Goal: Book appointment/travel/reservation

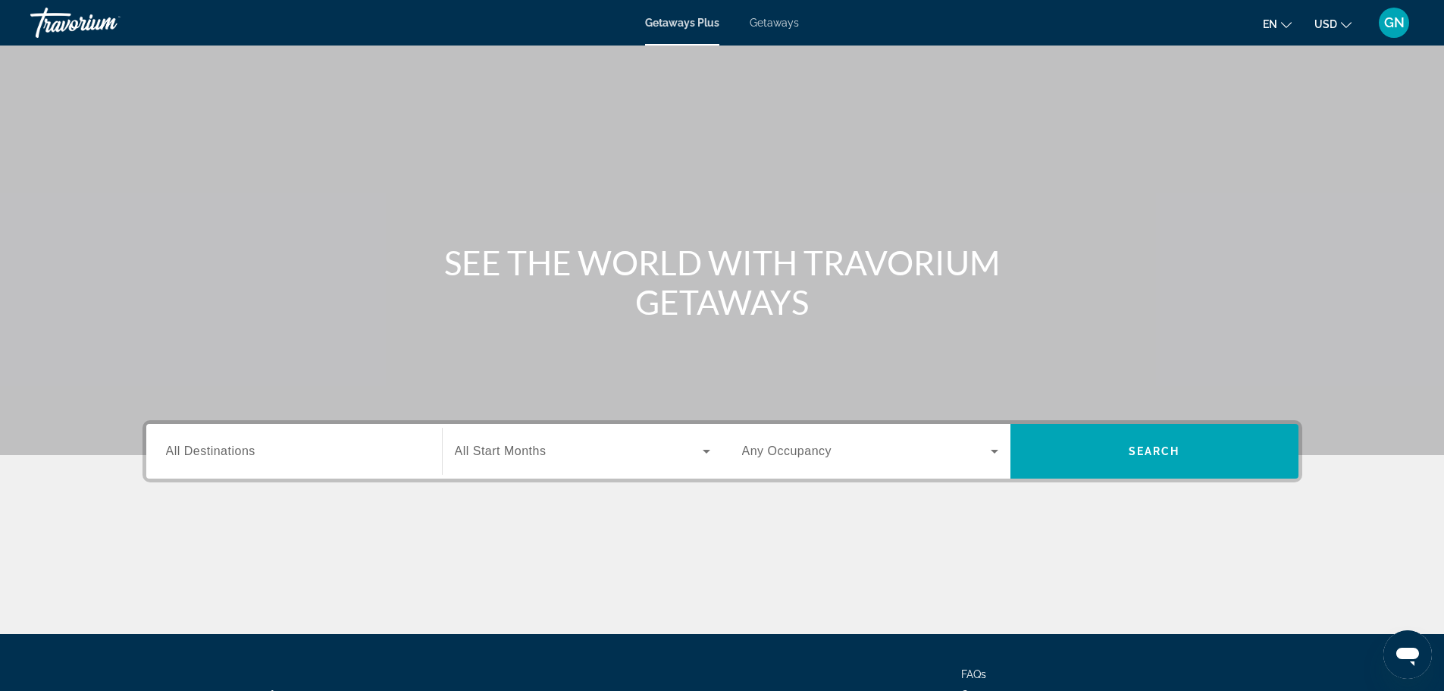
click at [303, 455] on input "Destination All Destinations" at bounding box center [294, 452] width 256 height 18
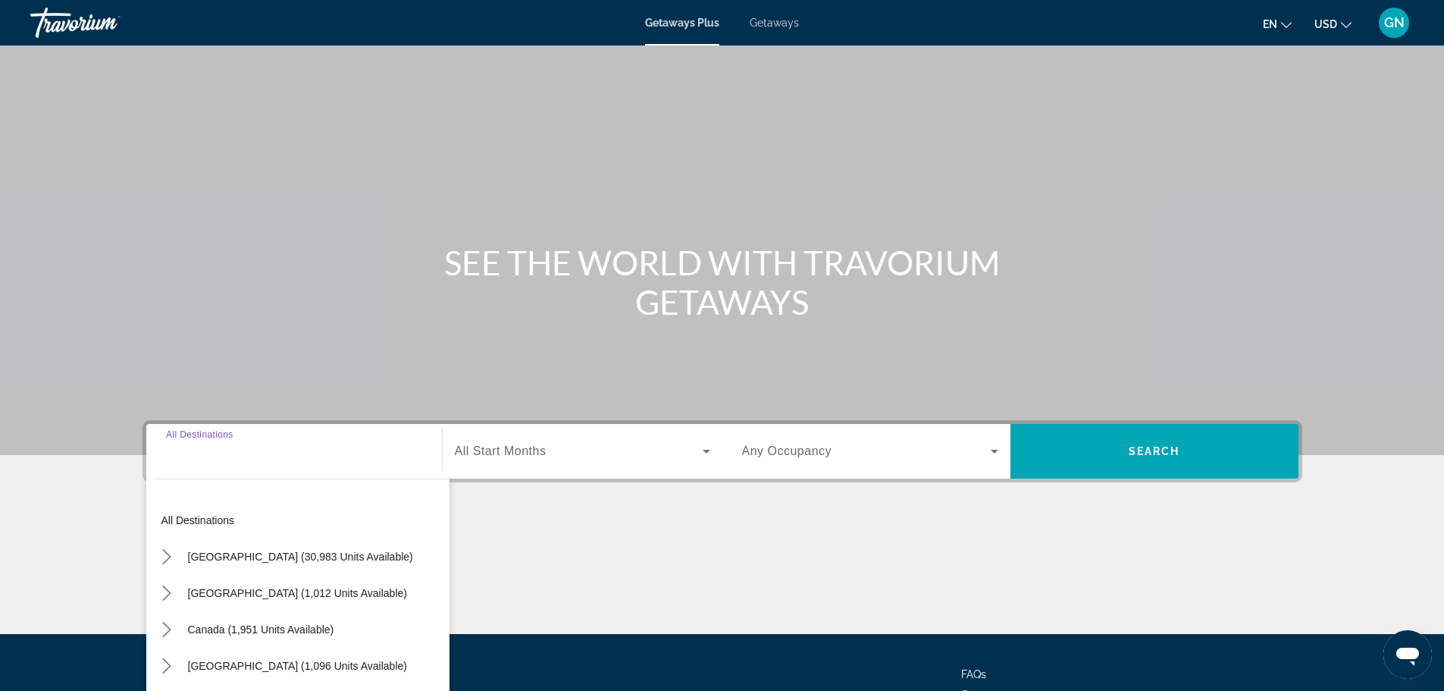
scroll to position [129, 0]
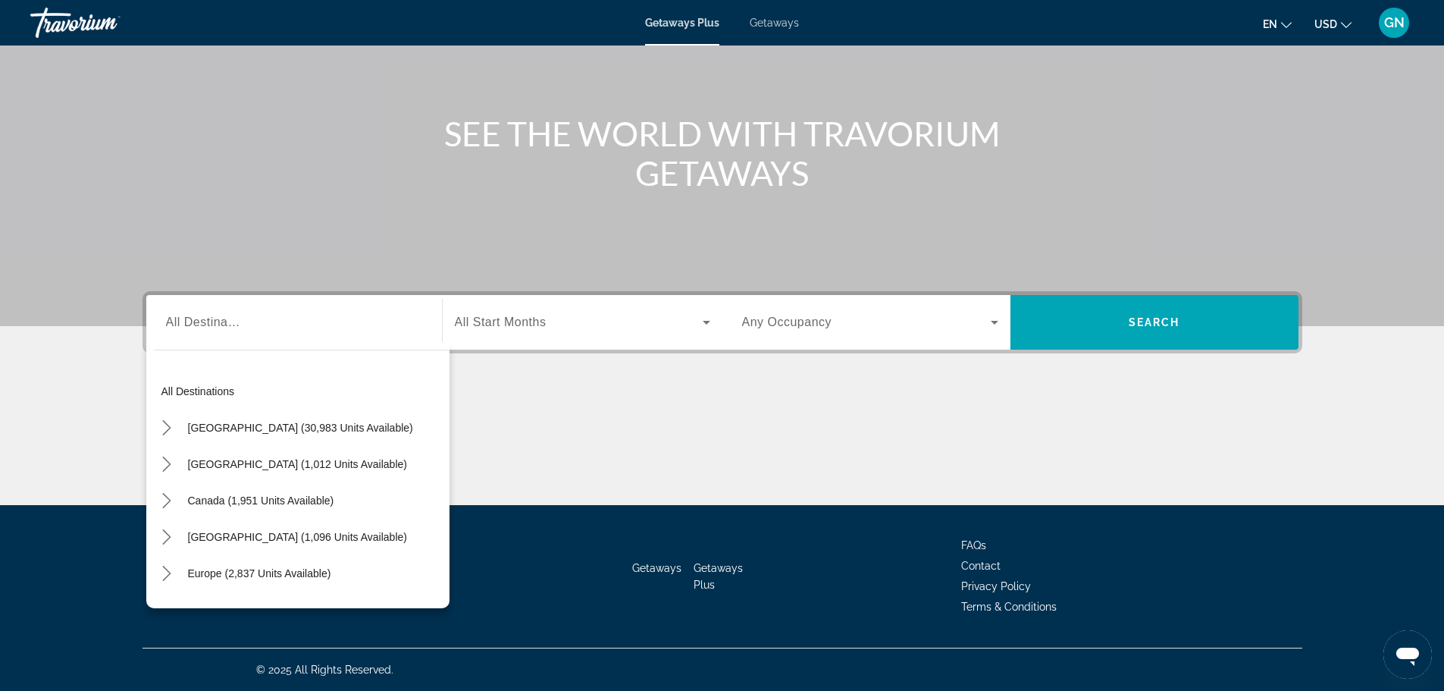
click at [303, 331] on div "Search widget" at bounding box center [294, 322] width 256 height 43
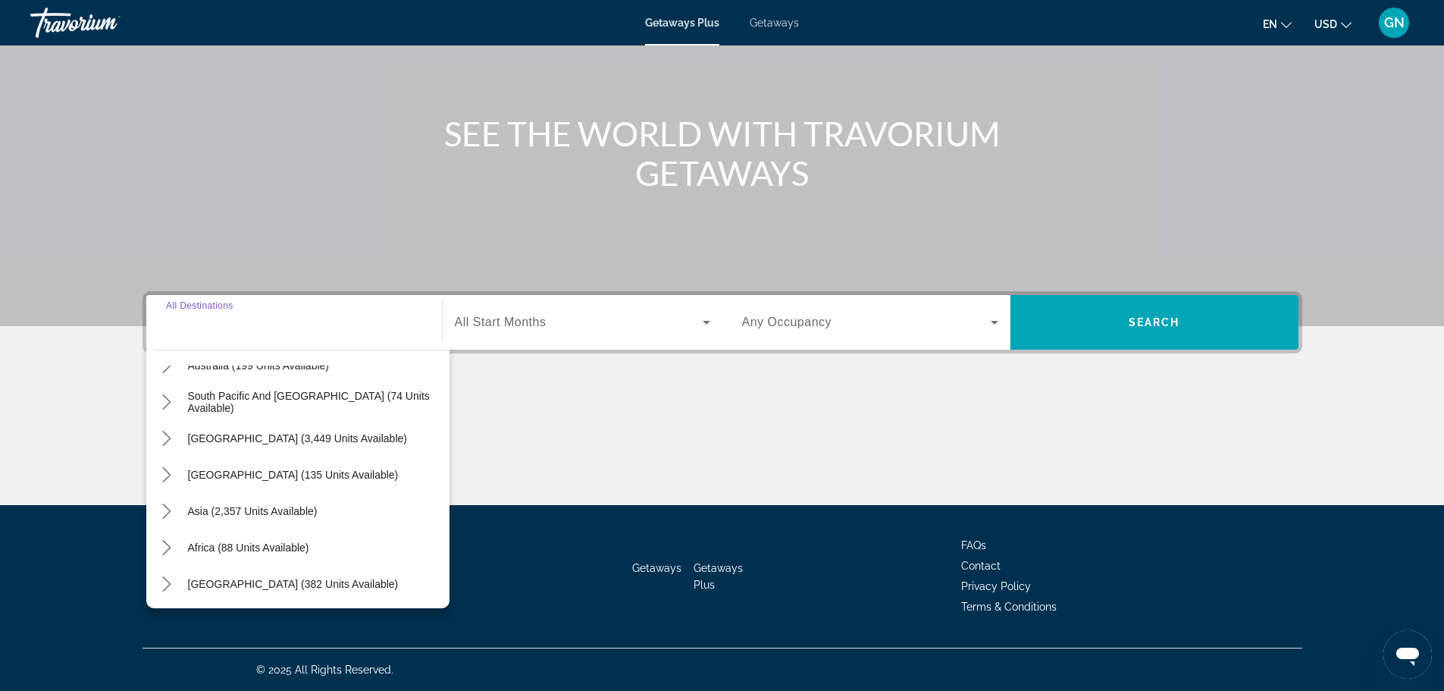
scroll to position [246, 0]
click at [163, 506] on icon "Toggle Asia (2,357 units available) submenu" at bounding box center [166, 509] width 15 height 15
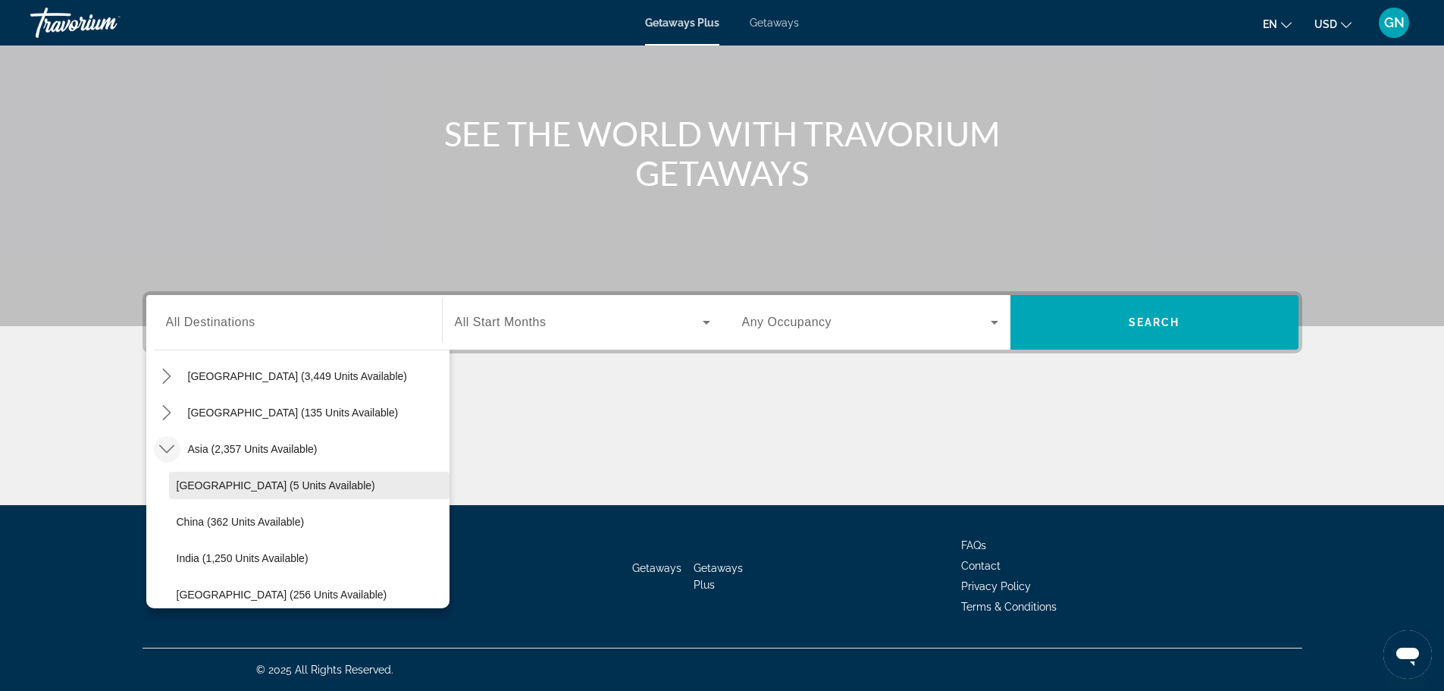
scroll to position [230, 0]
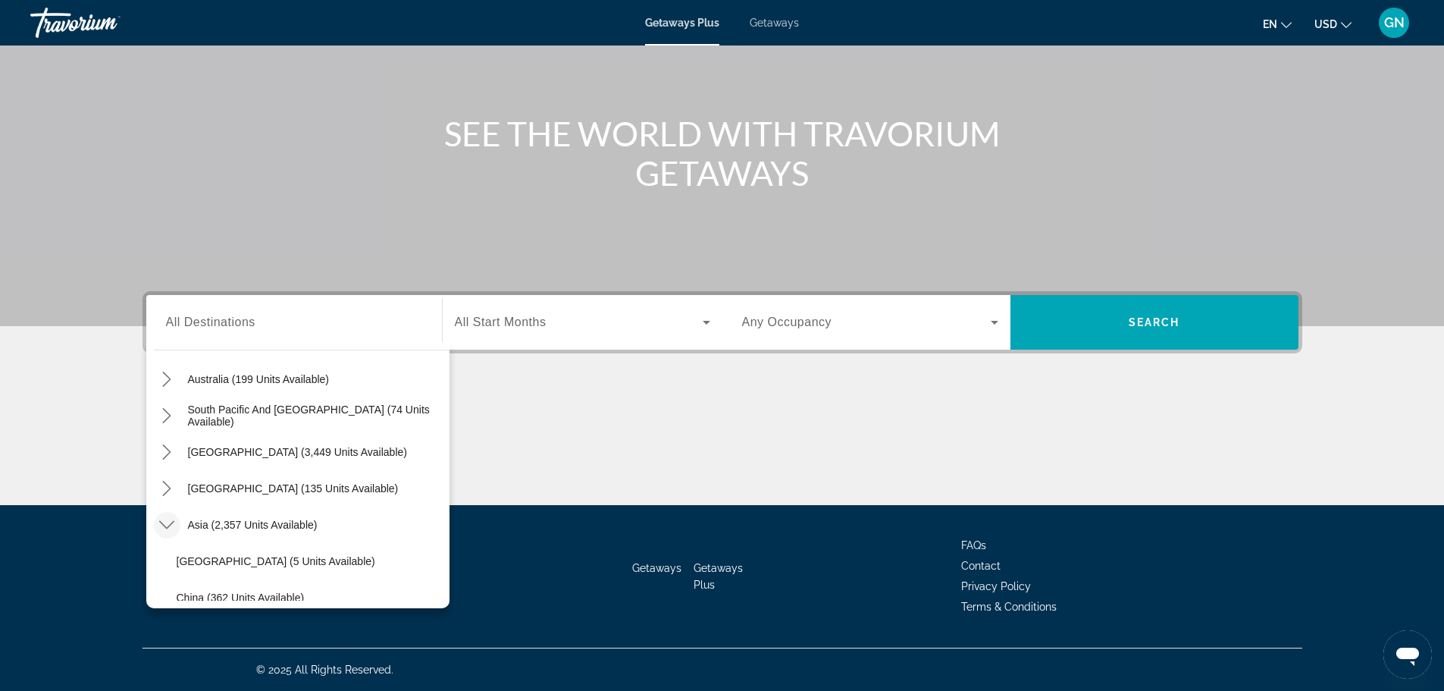
click at [167, 521] on icon "Toggle Asia (2,357 units available) submenu" at bounding box center [166, 524] width 15 height 15
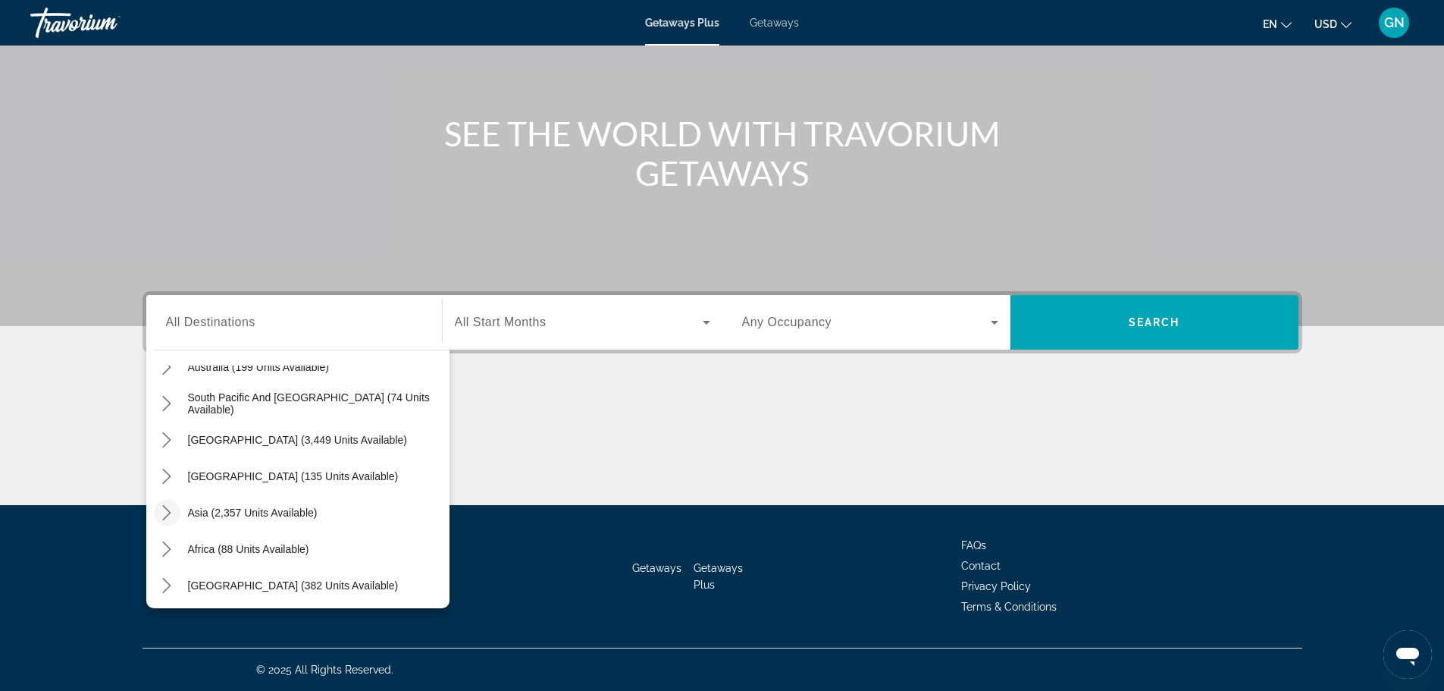
scroll to position [246, 0]
click at [168, 583] on icon "Toggle Middle East (382 units available) submenu" at bounding box center [166, 582] width 15 height 15
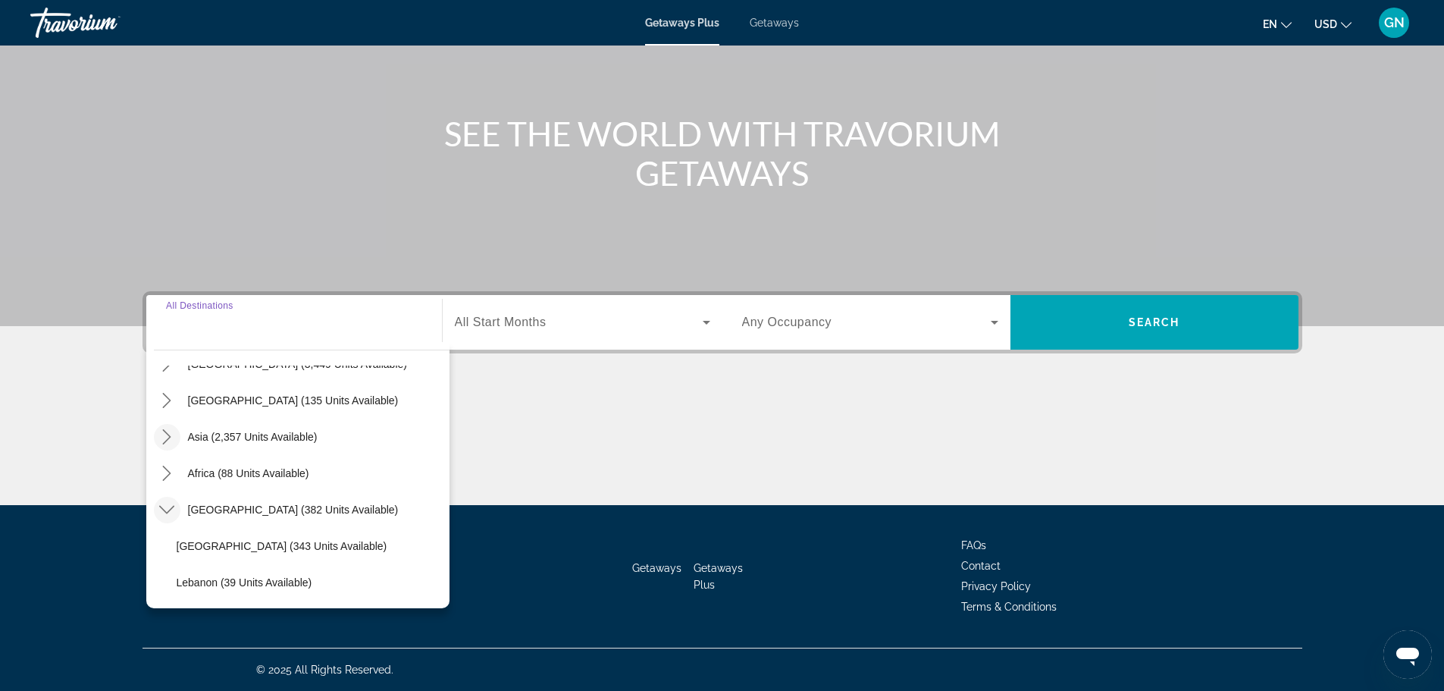
click at [342, 331] on input "Destination All Destinations" at bounding box center [294, 323] width 256 height 18
click at [224, 330] on input "Destination All Destinations" at bounding box center [294, 323] width 256 height 18
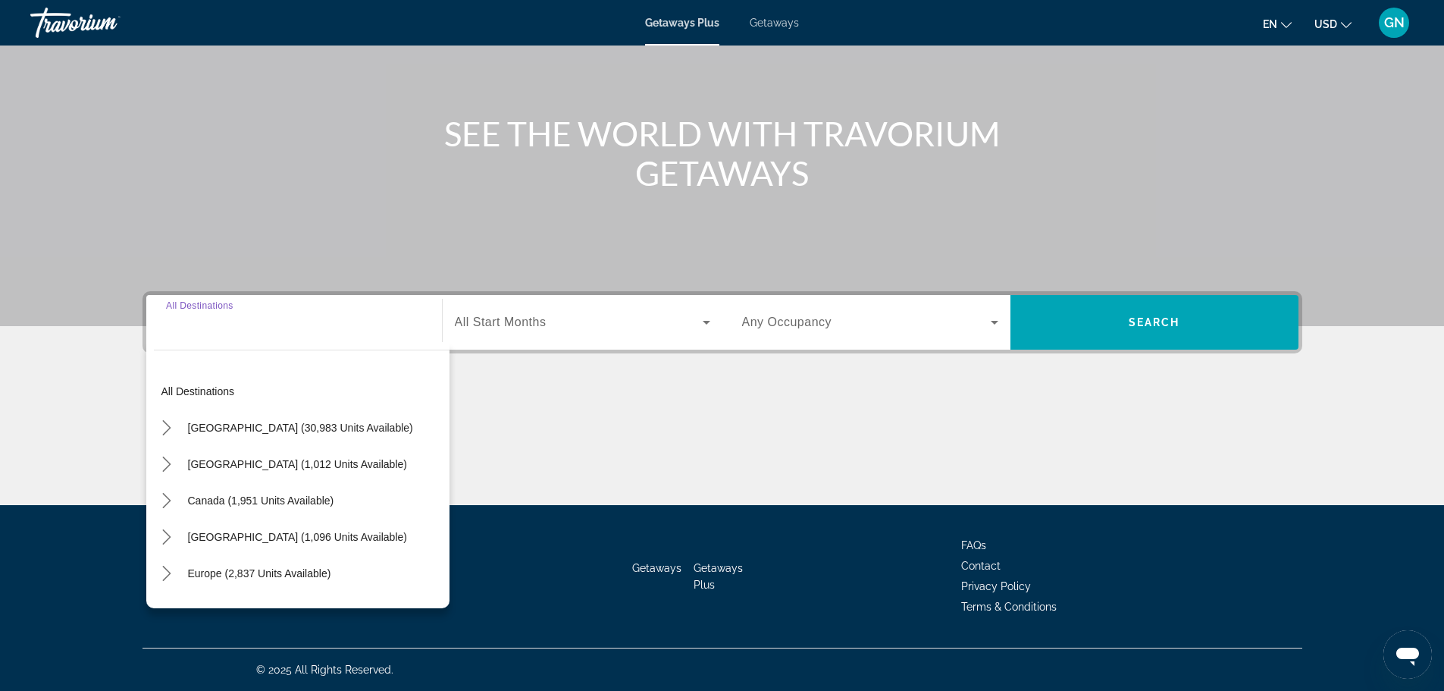
scroll to position [76, 0]
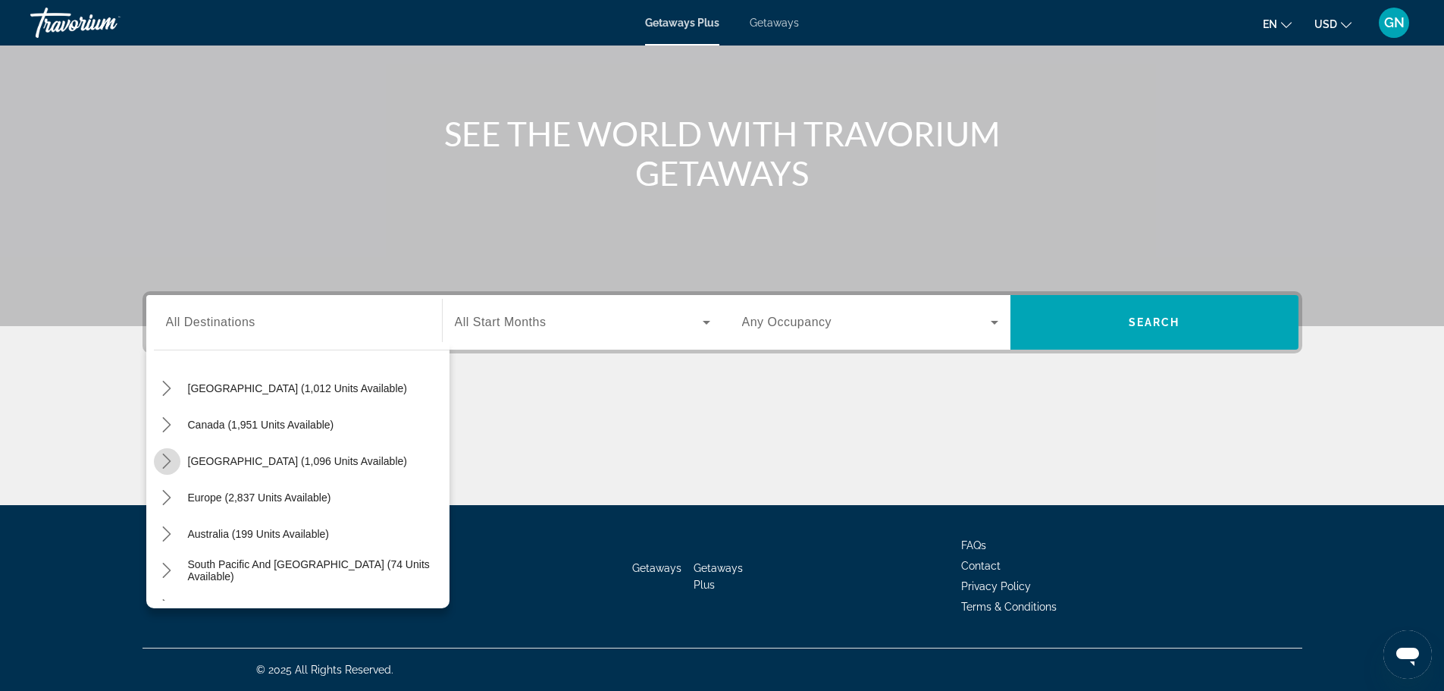
click at [165, 460] on icon "Toggle Caribbean & Atlantic Islands (1,096 units available) submenu" at bounding box center [166, 460] width 15 height 15
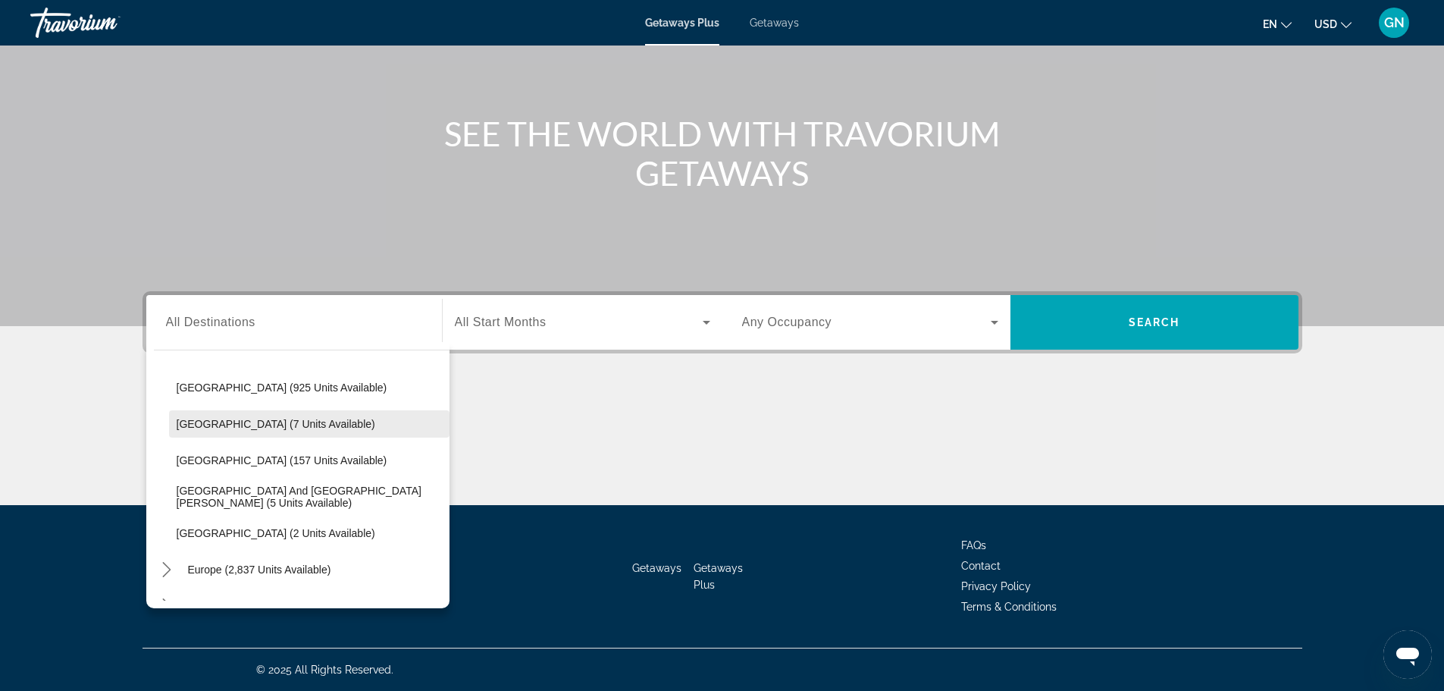
scroll to position [212, 0]
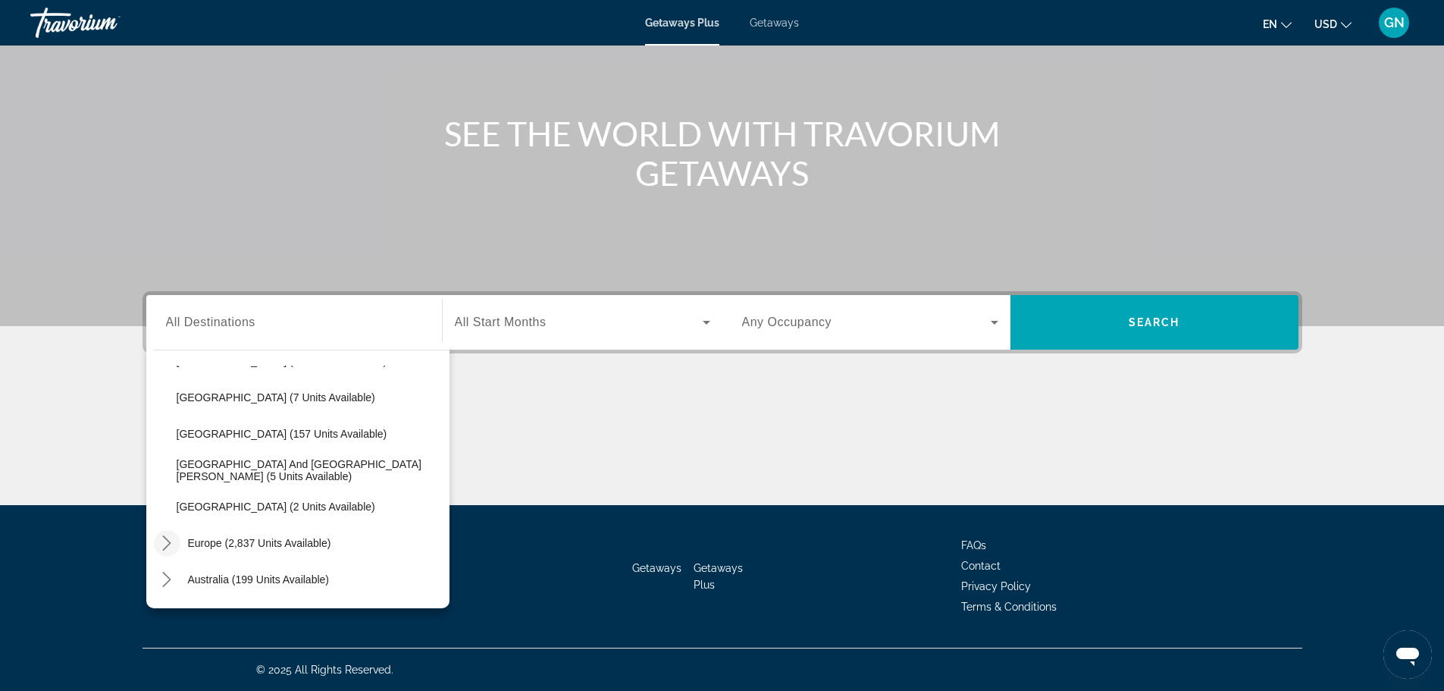
click at [167, 540] on icon "Toggle Europe (2,837 units available) submenu" at bounding box center [167, 542] width 8 height 15
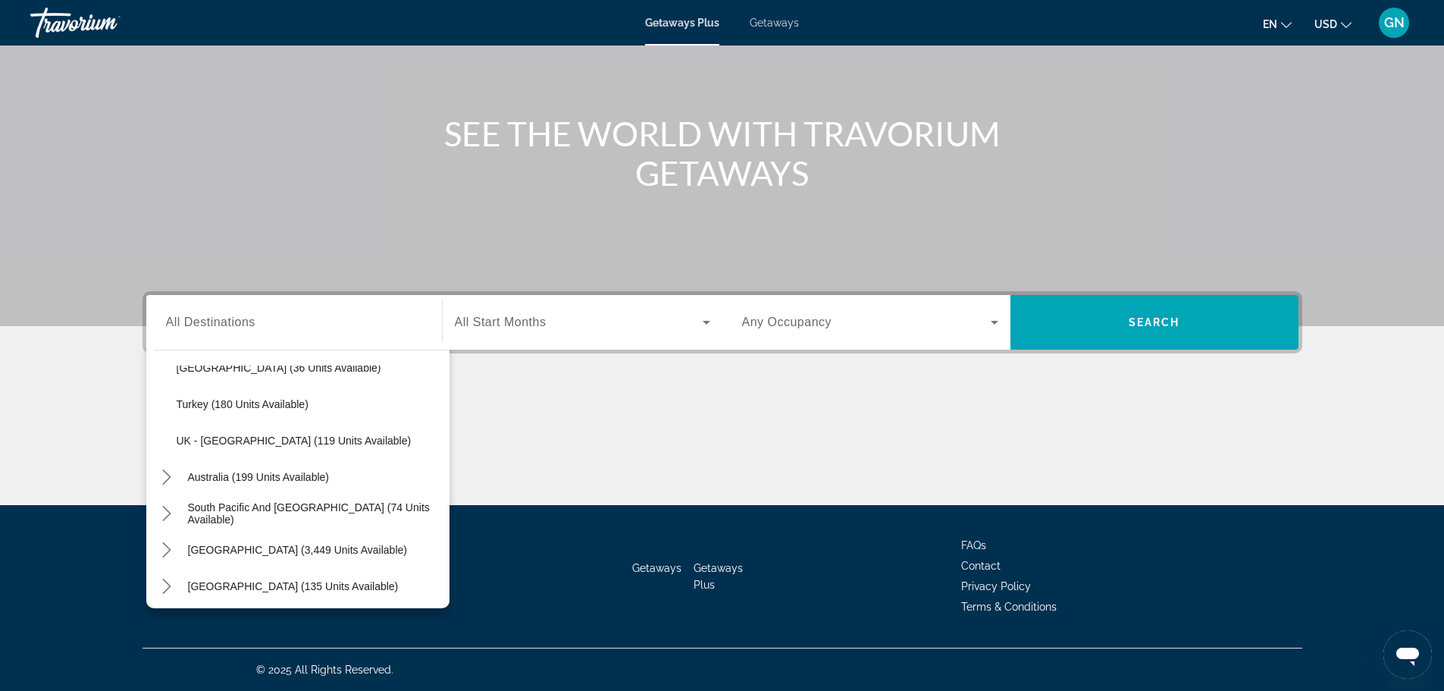
scroll to position [978, 0]
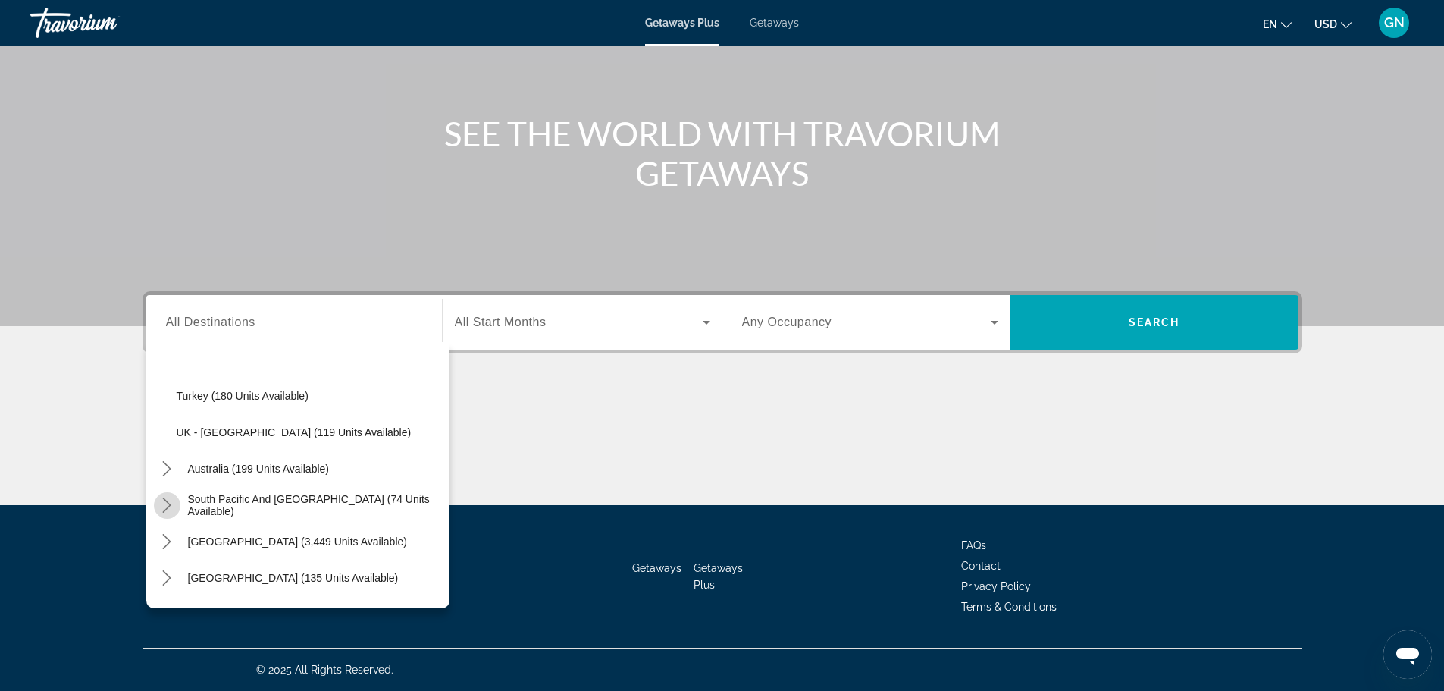
click at [165, 497] on mat-icon "Toggle South Pacific and Oceania (74 units available) submenu" at bounding box center [167, 505] width 27 height 27
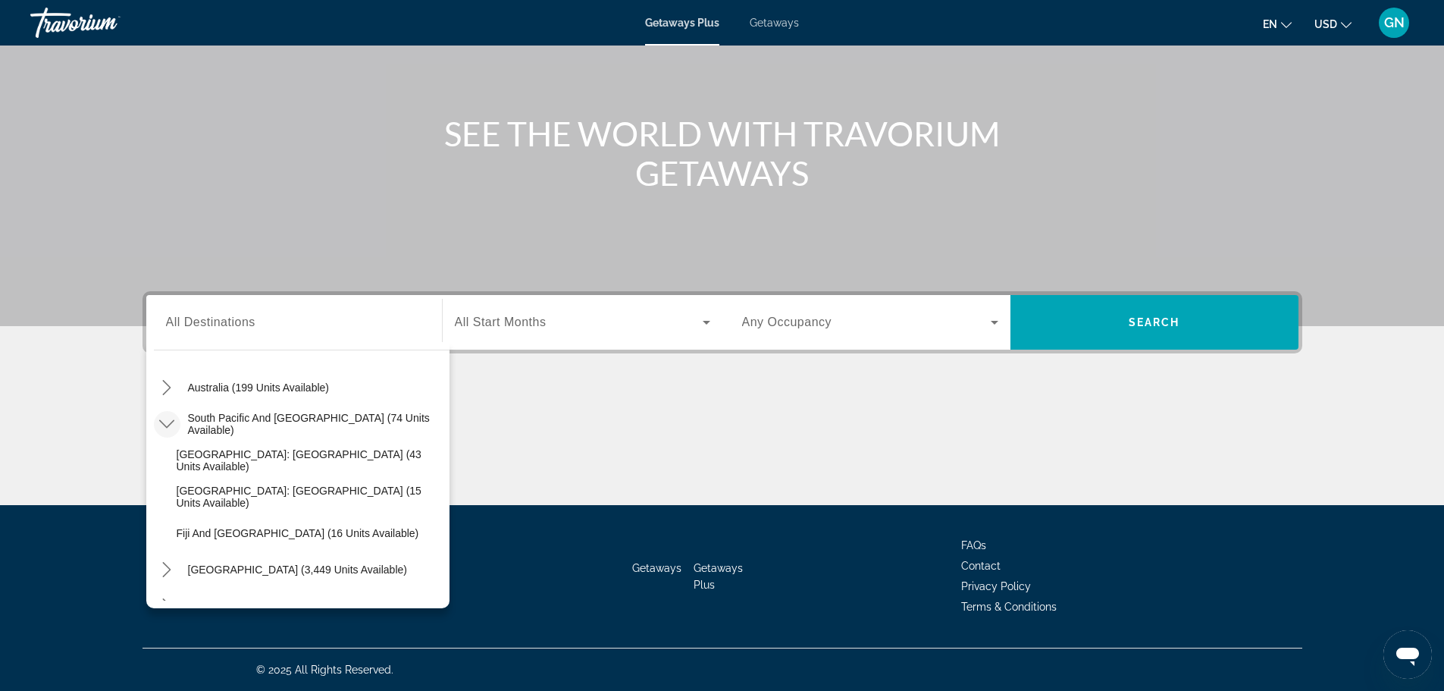
scroll to position [1086, 0]
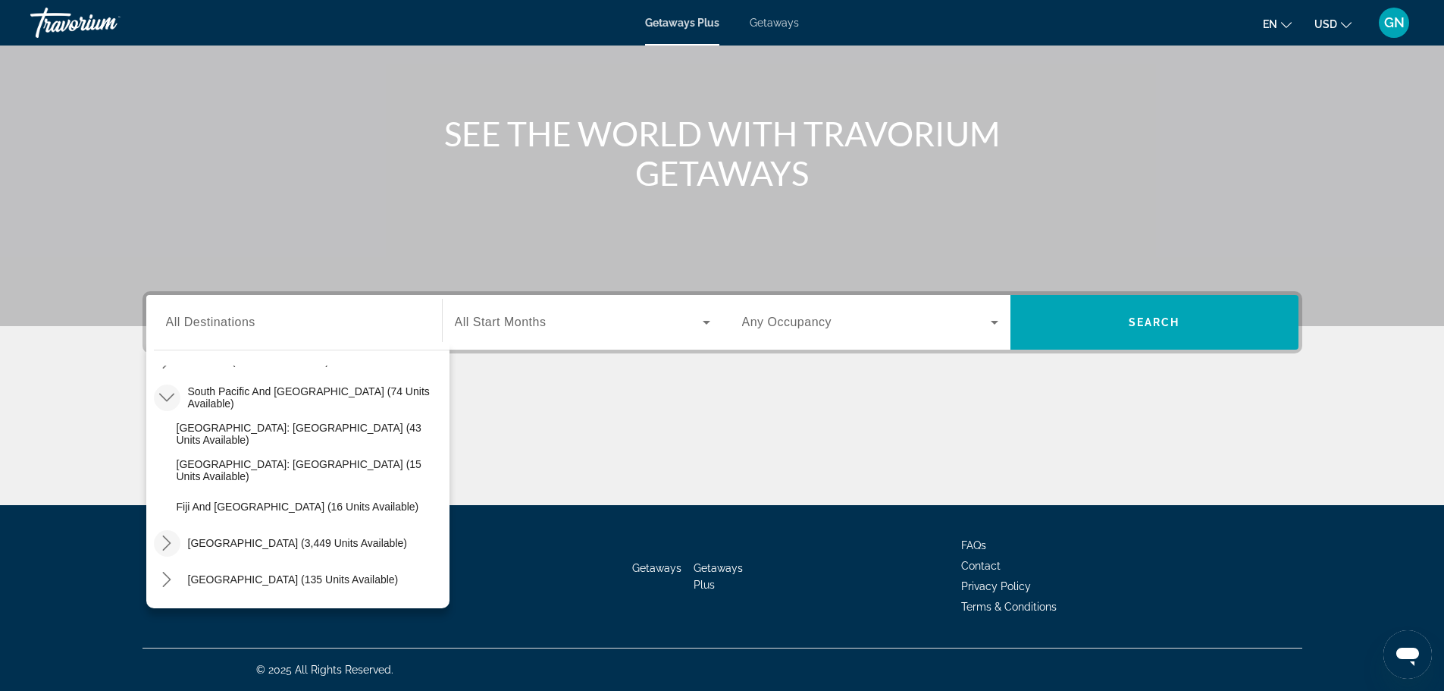
click at [168, 546] on icon "Toggle South America (3,449 units available) submenu" at bounding box center [167, 542] width 8 height 15
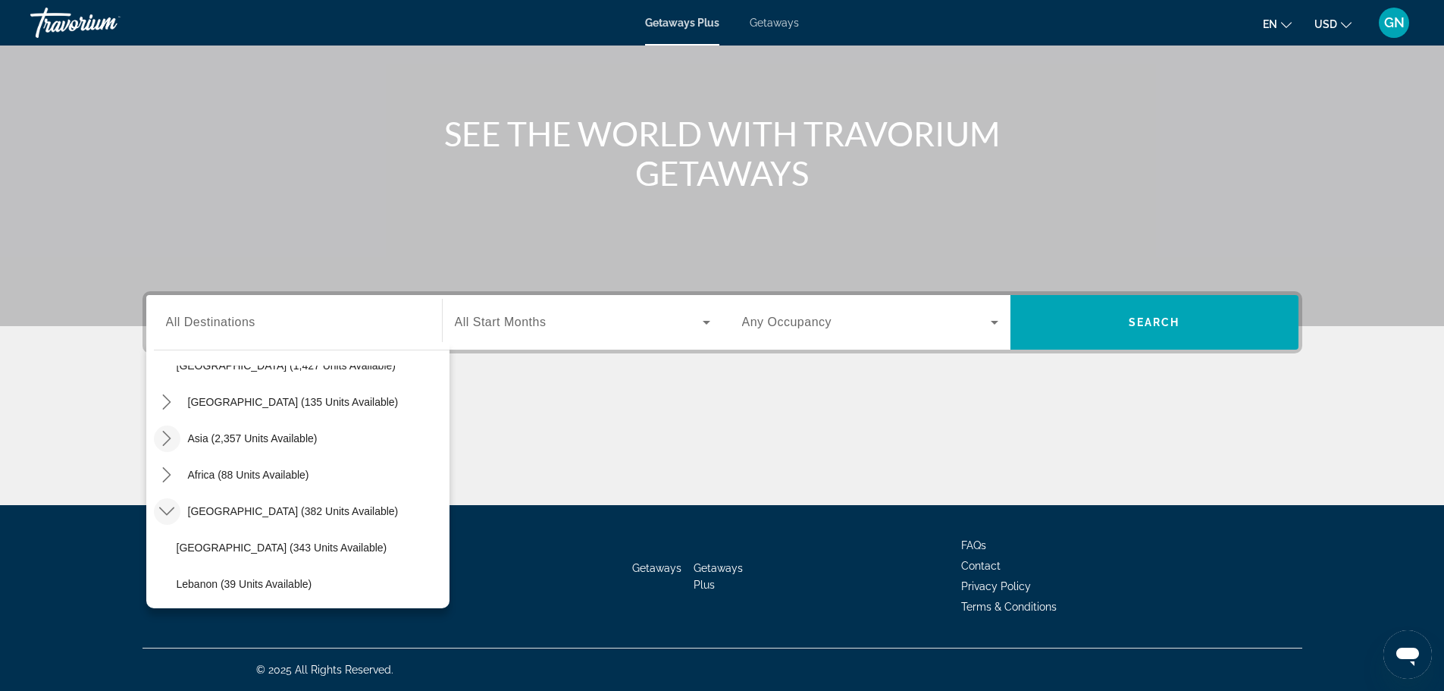
scroll to position [1556, 0]
click at [173, 466] on icon "Toggle Africa (88 units available) submenu" at bounding box center [166, 473] width 15 height 15
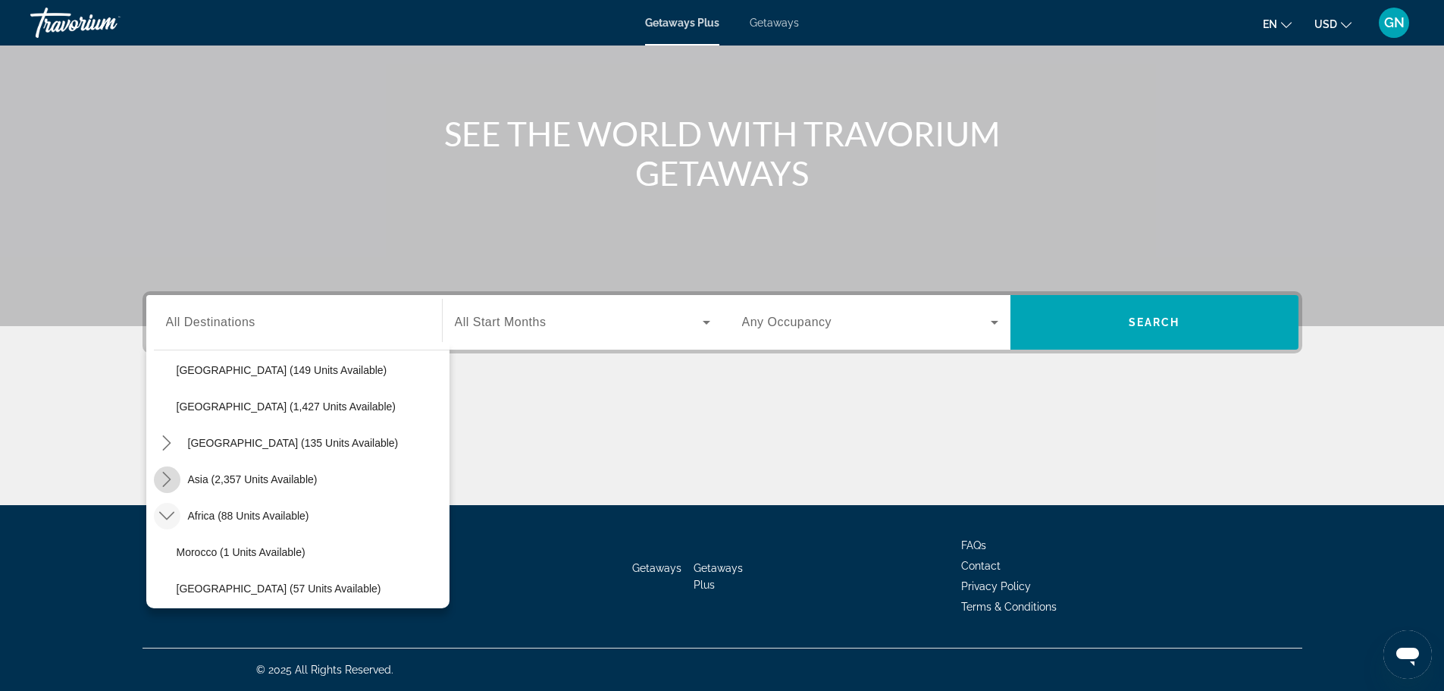
click at [173, 474] on icon "Toggle Asia (2,357 units available) submenu" at bounding box center [166, 479] width 15 height 15
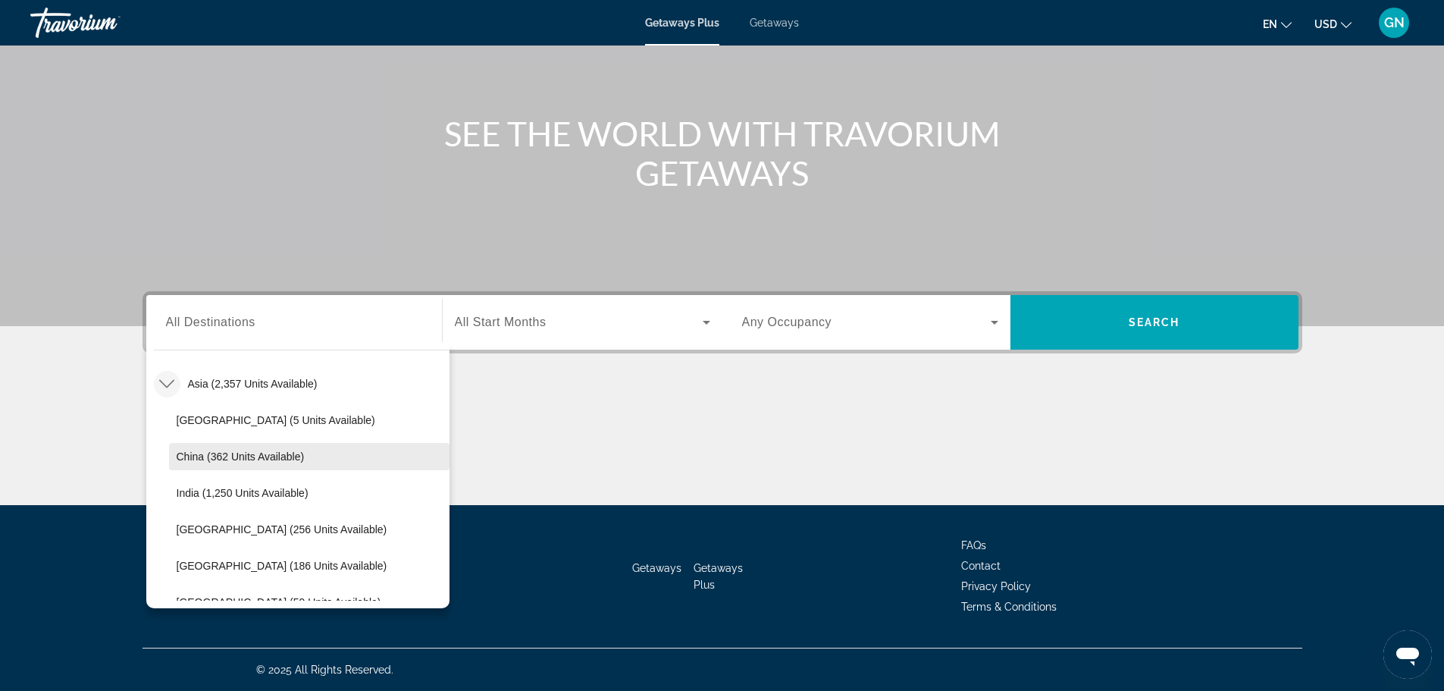
scroll to position [1457, 0]
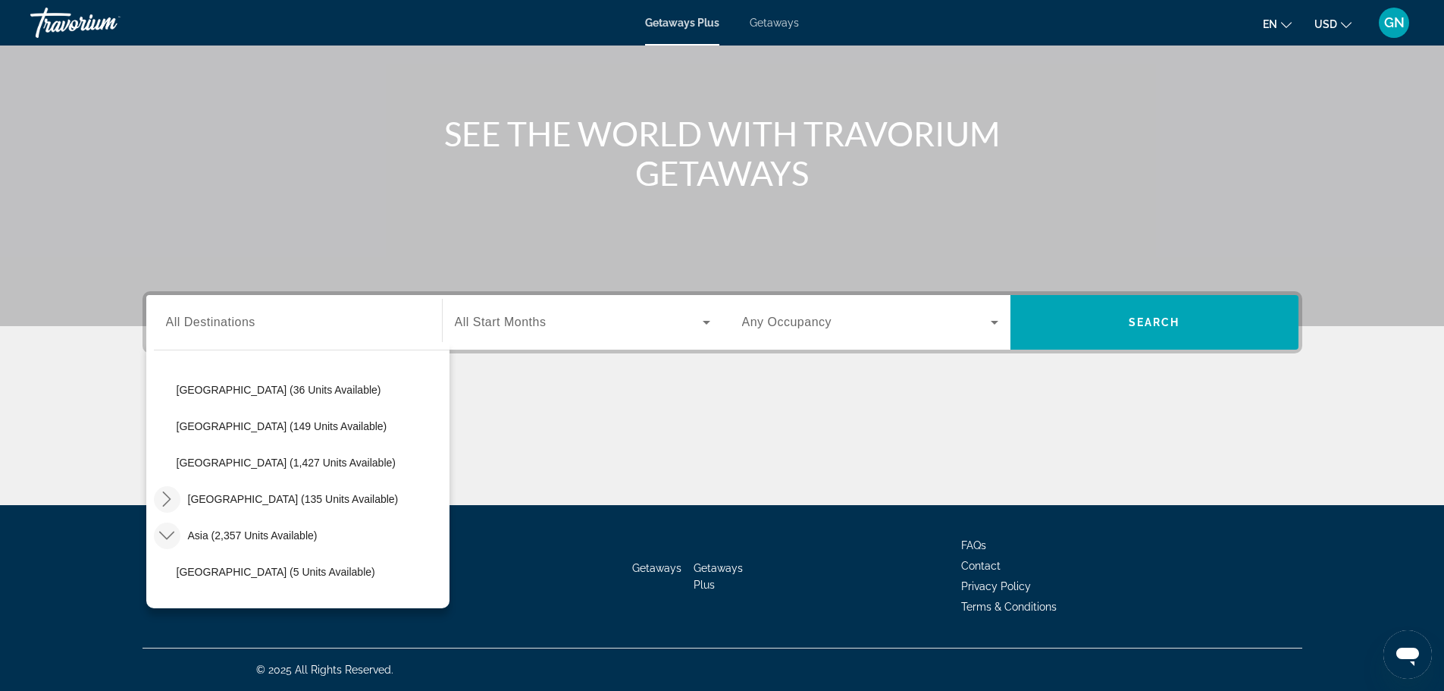
click at [171, 503] on icon "Toggle Central America (135 units available) submenu" at bounding box center [166, 498] width 15 height 15
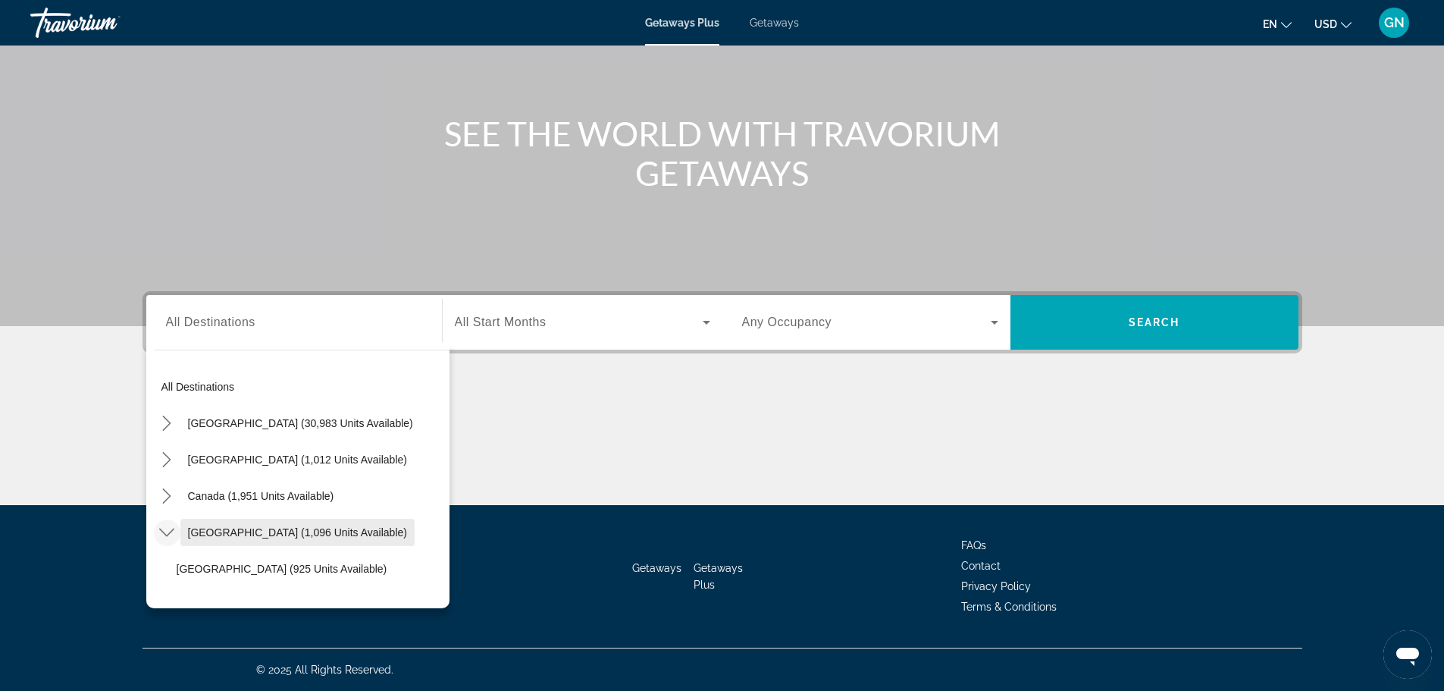
scroll to position [0, 0]
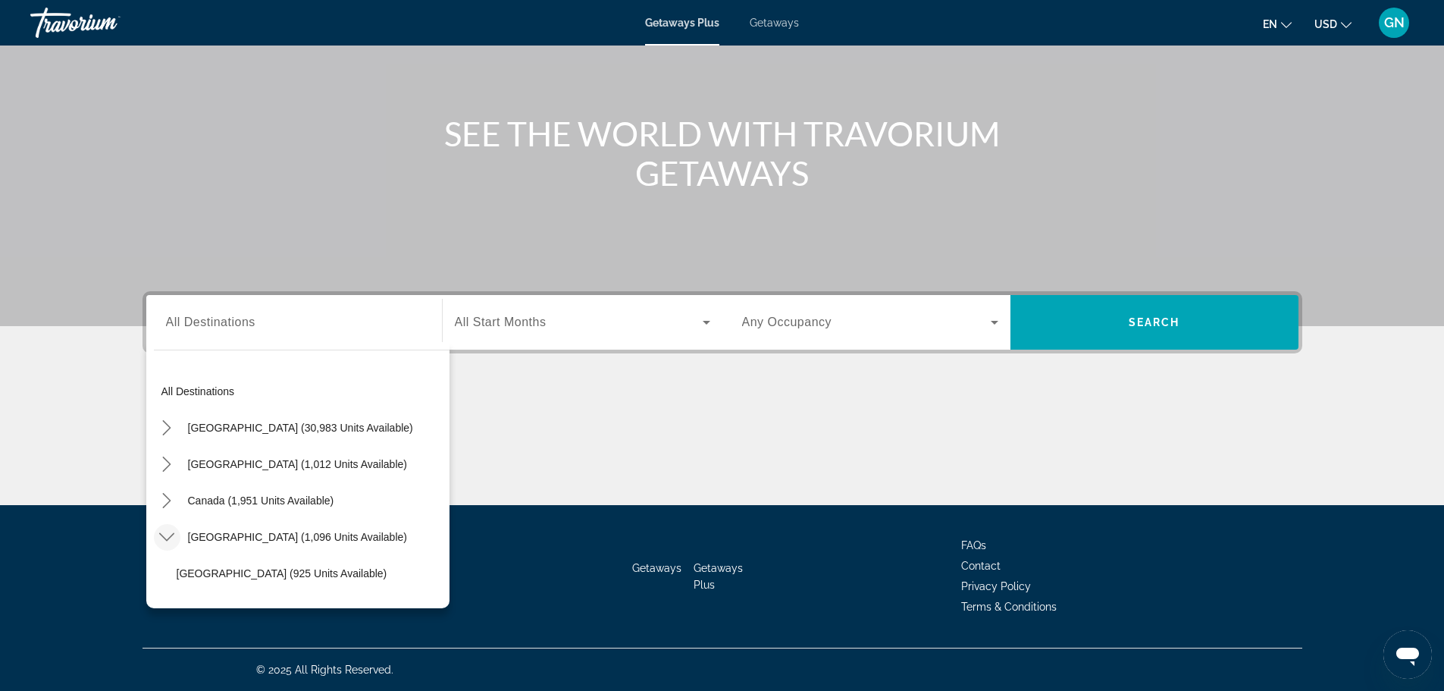
click at [695, 421] on div "Main content" at bounding box center [723, 448] width 1160 height 114
